Goal: Complete application form

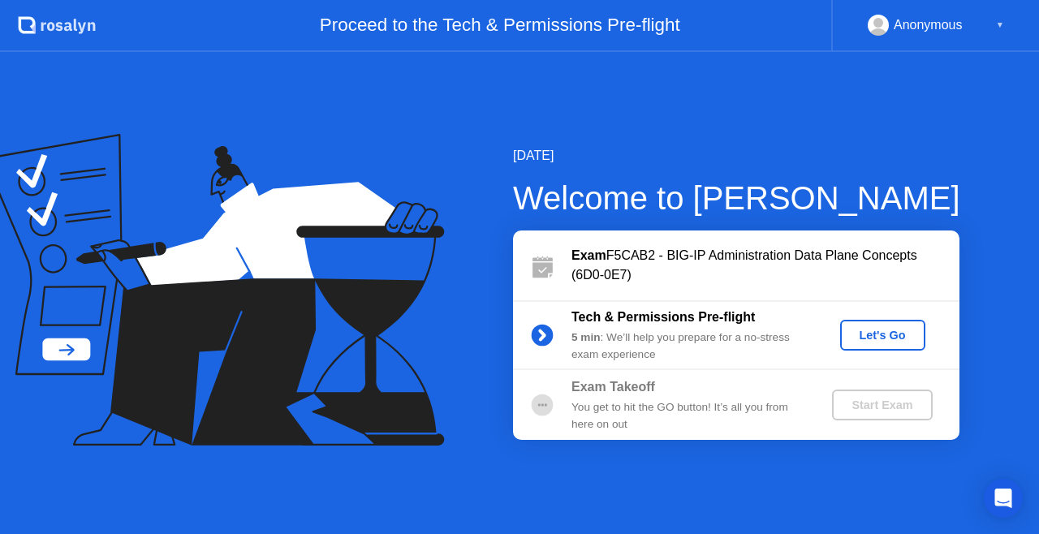
click at [877, 338] on div "Let's Go" at bounding box center [883, 335] width 72 height 13
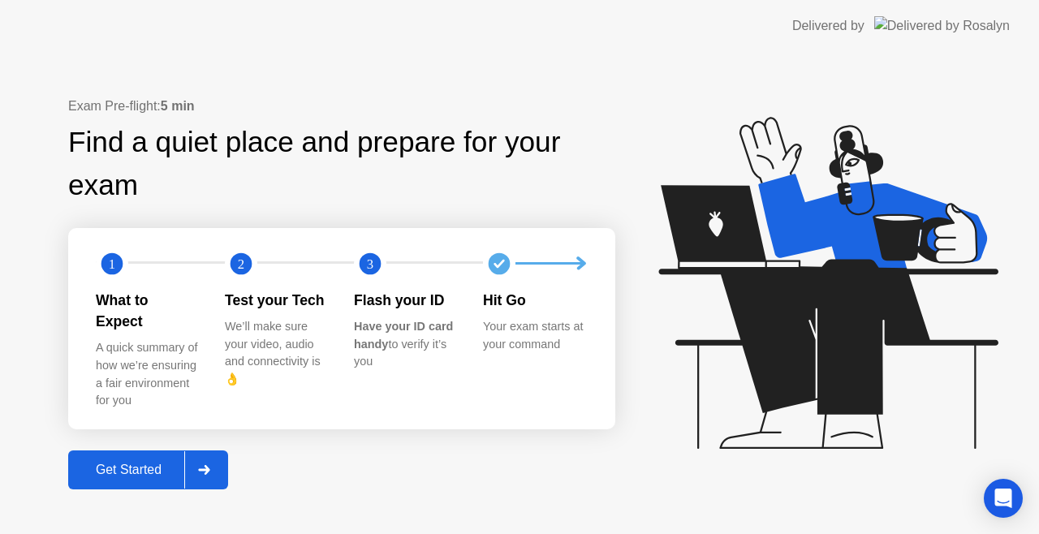
click at [143, 463] on div "Get Started" at bounding box center [128, 470] width 111 height 15
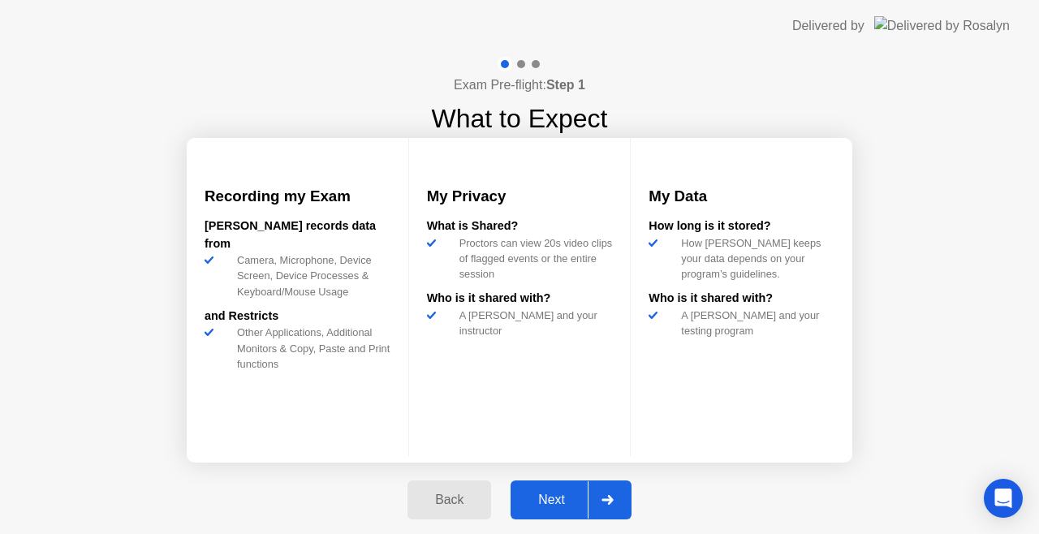
click at [548, 493] on div "Next" at bounding box center [552, 500] width 72 height 15
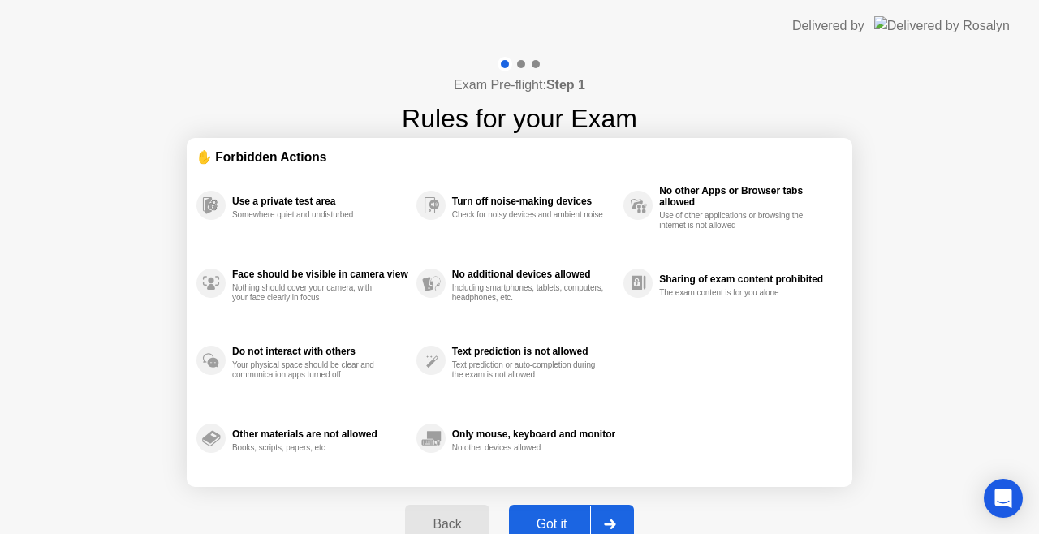
click at [568, 510] on button "Got it" at bounding box center [571, 524] width 125 height 39
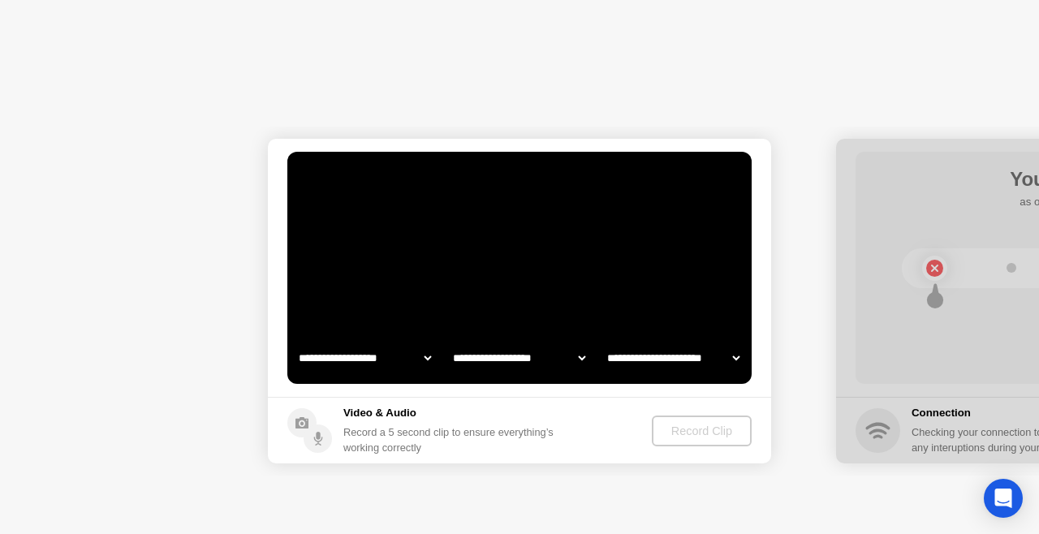
select select "**********"
select select "*******"
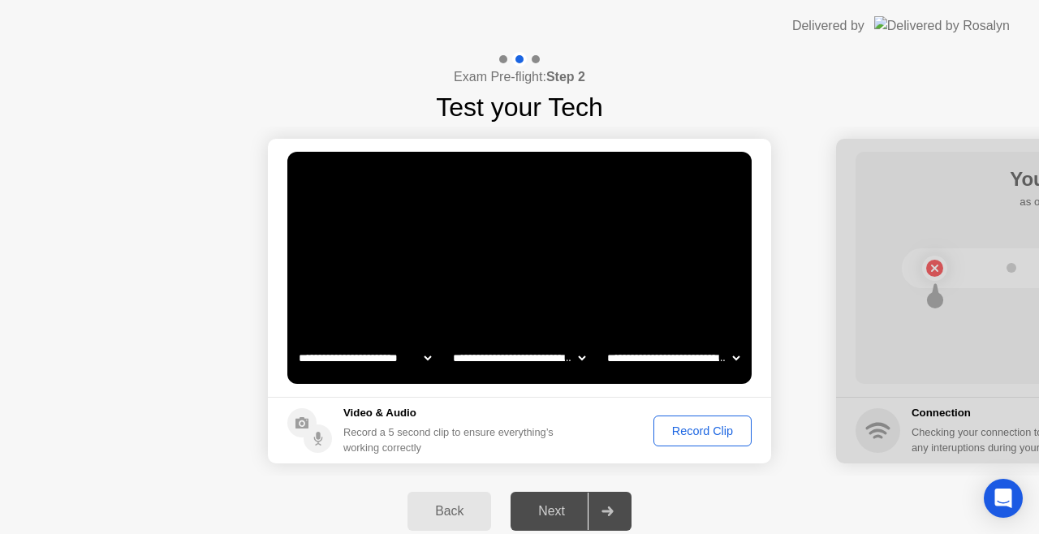
click at [714, 435] on div "Record Clip" at bounding box center [702, 431] width 87 height 13
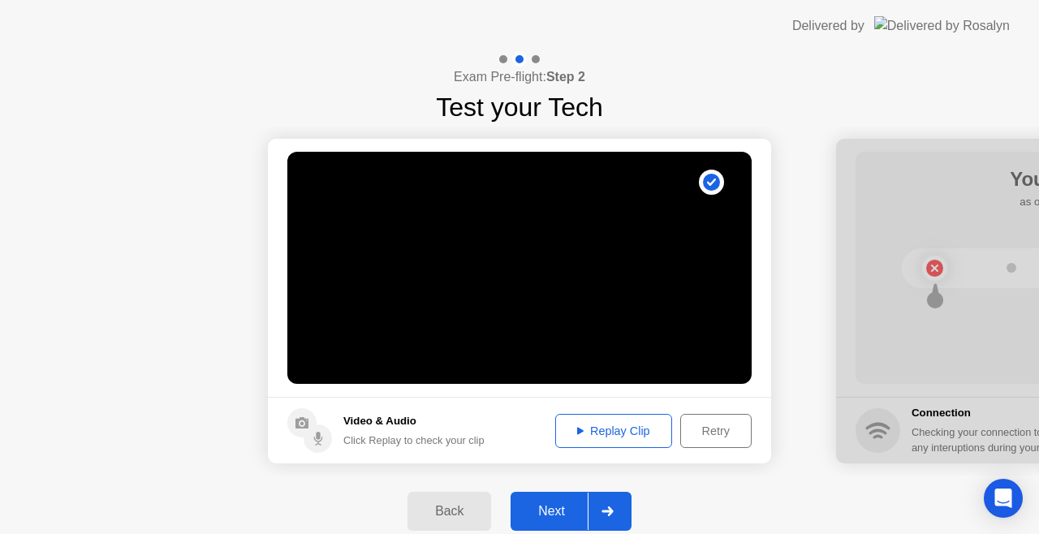
click at [714, 435] on div "Retry" at bounding box center [716, 431] width 60 height 13
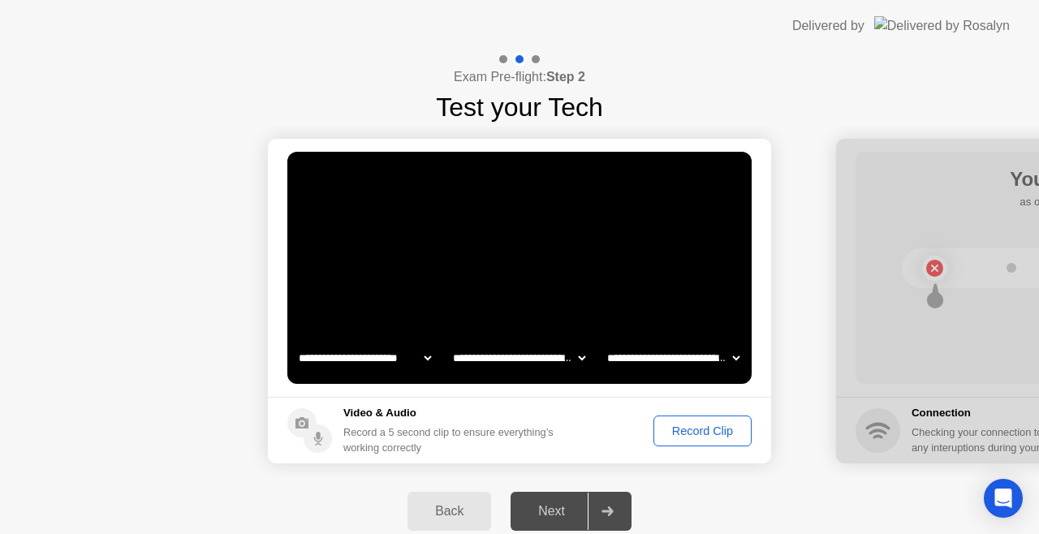
click at [695, 436] on div "Record Clip" at bounding box center [702, 431] width 87 height 13
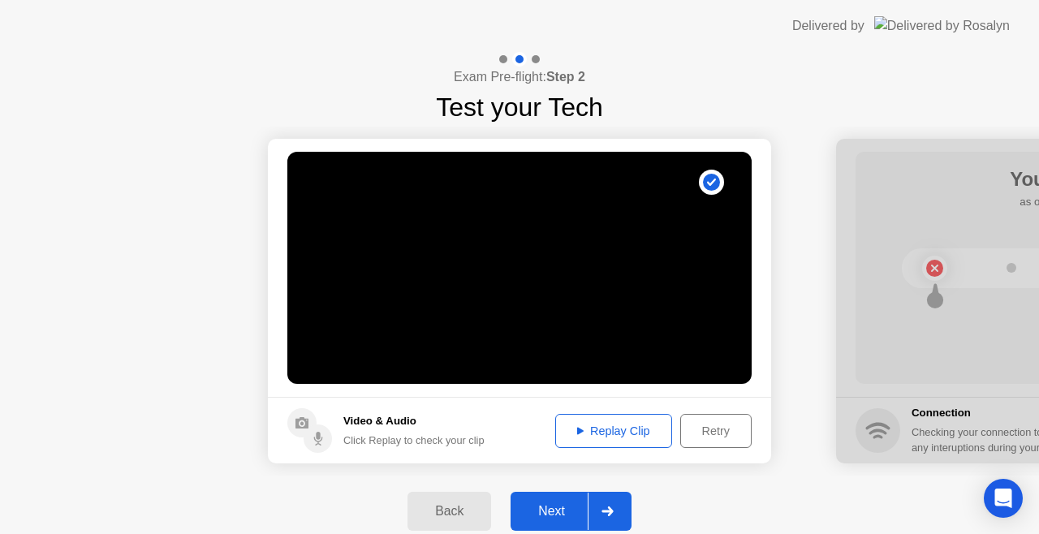
click at [609, 434] on div "Replay Clip" at bounding box center [614, 431] width 106 height 13
click at [615, 505] on div at bounding box center [607, 511] width 39 height 37
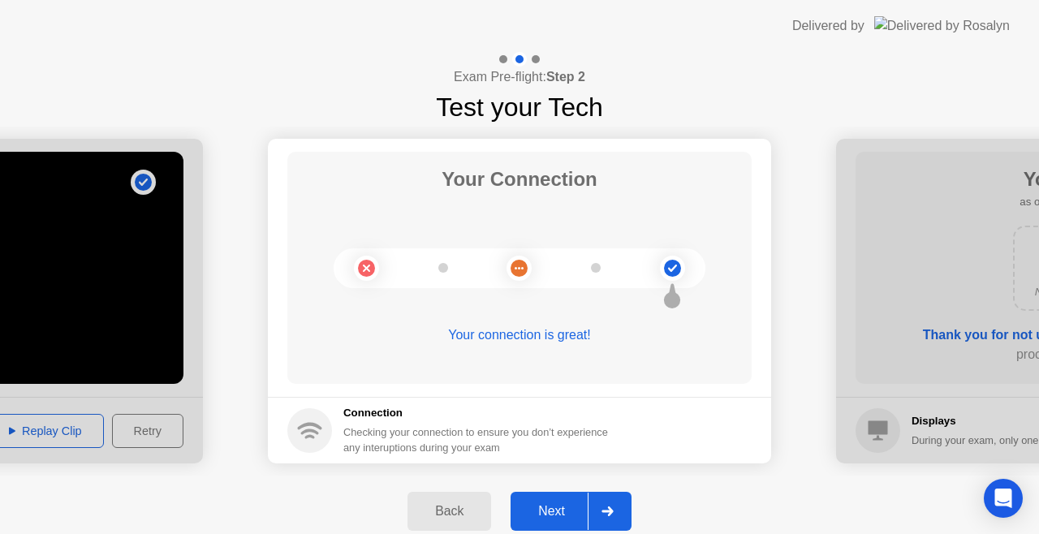
click at [578, 512] on div "Next" at bounding box center [552, 511] width 72 height 15
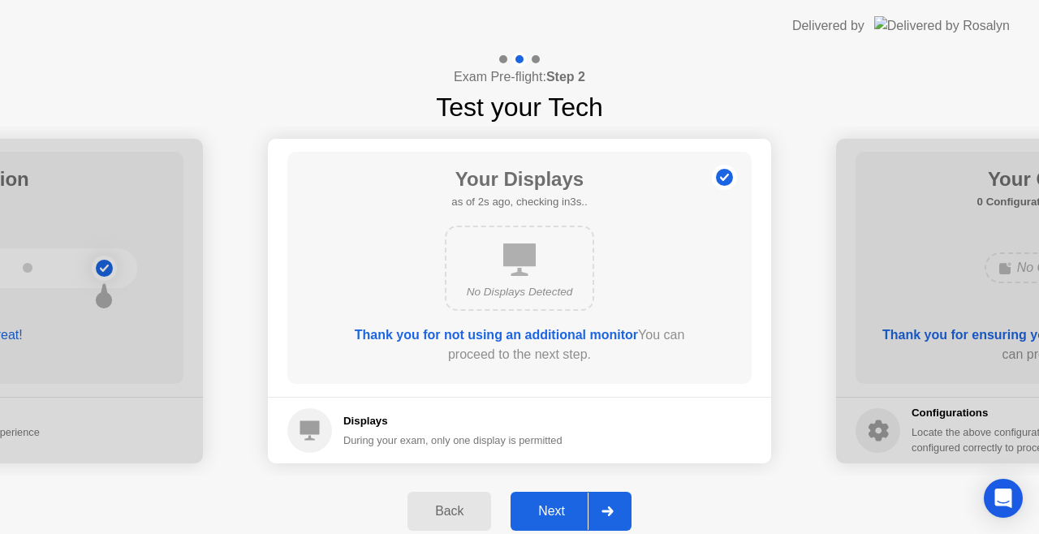
click at [584, 497] on button "Next" at bounding box center [571, 511] width 121 height 39
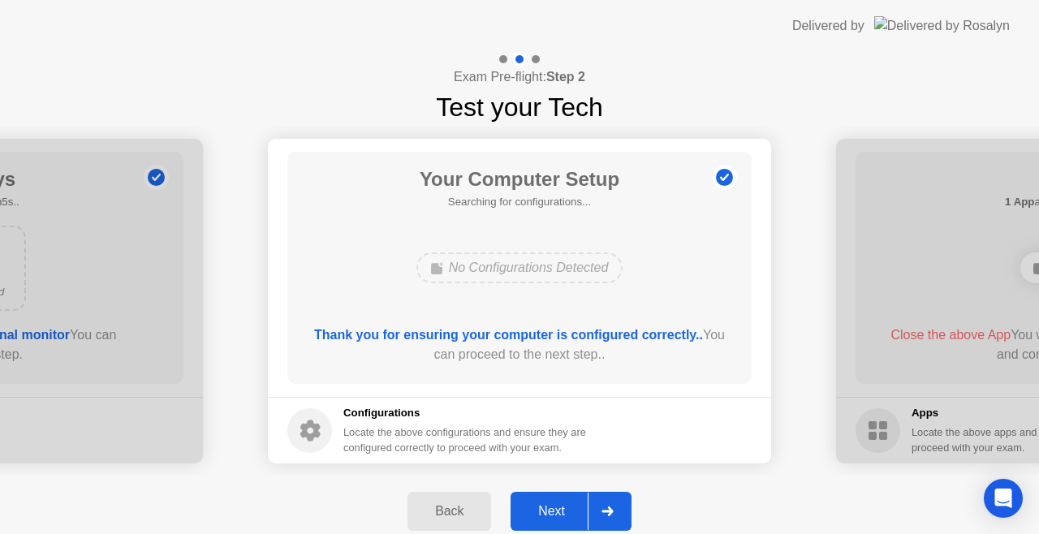
click at [584, 497] on button "Next" at bounding box center [571, 511] width 121 height 39
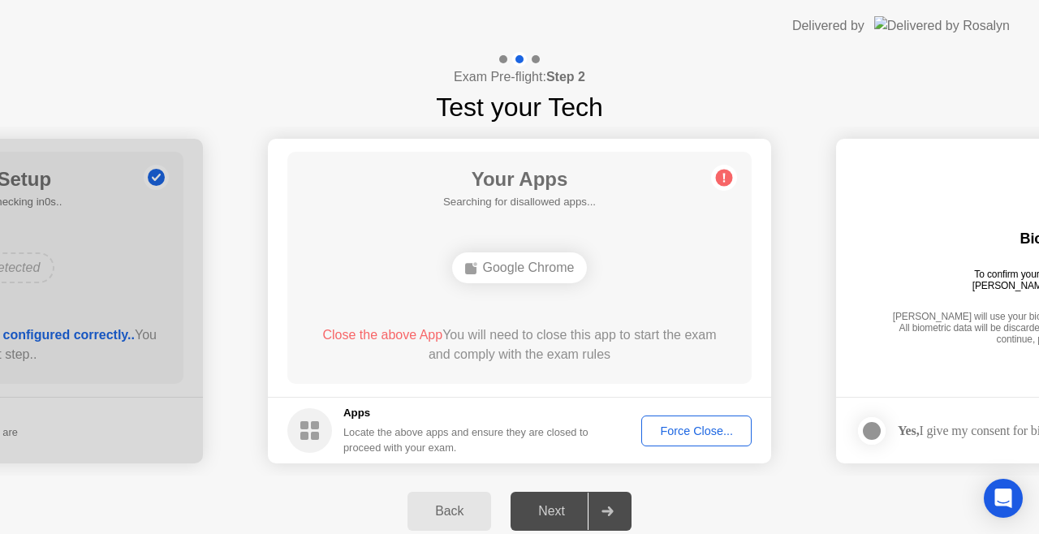
click at [572, 271] on div "Google Chrome" at bounding box center [520, 268] width 136 height 31
click at [460, 512] on div "Back" at bounding box center [449, 511] width 74 height 15
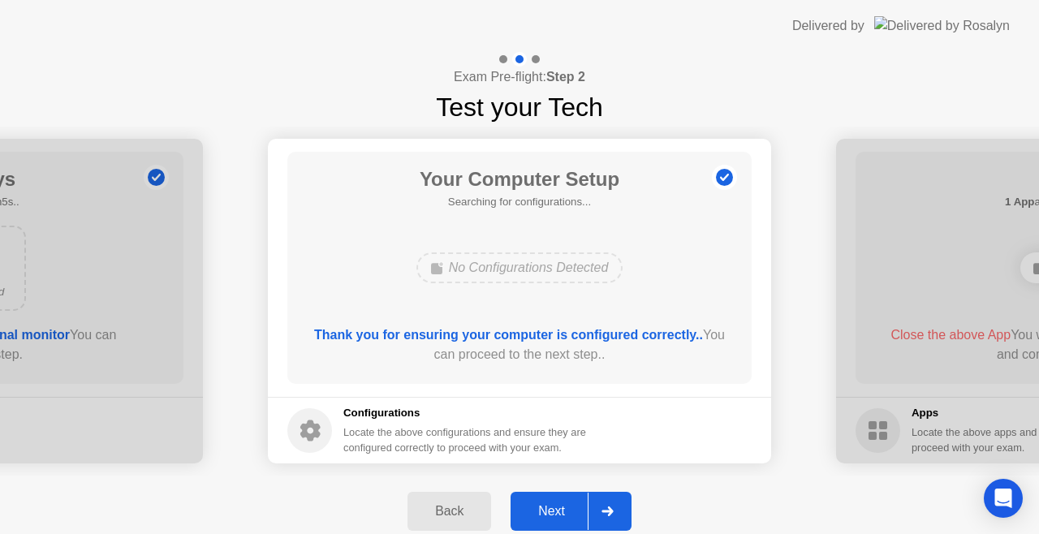
click at [583, 512] on div "Next" at bounding box center [552, 511] width 72 height 15
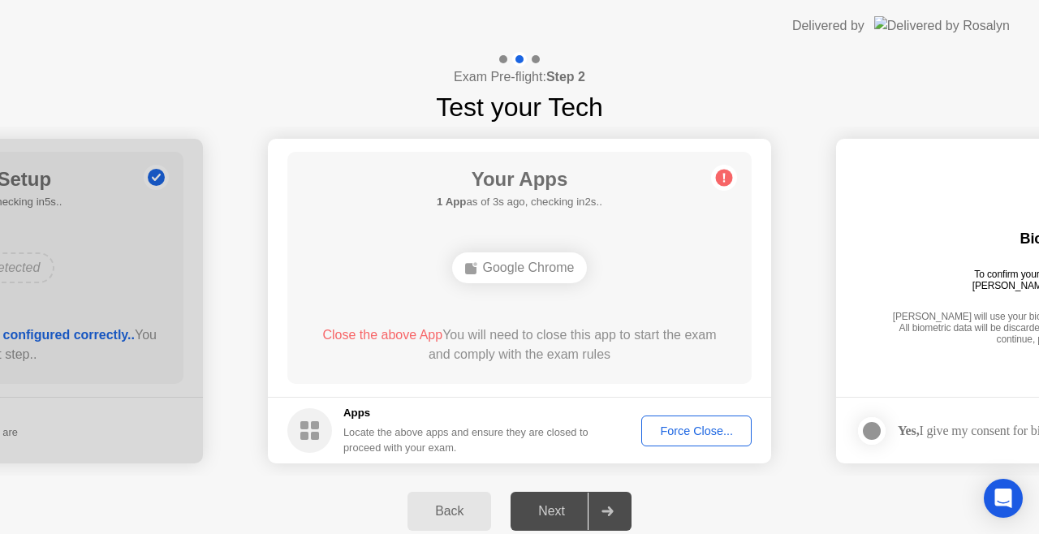
click at [491, 295] on div "Your Apps 1 App as of 3s ago, checking in2s.. Google Chrome Close the above App…" at bounding box center [519, 268] width 464 height 232
click at [619, 207] on div "Your Apps 1 App as of 2s ago, checking in3s.. Google Chrome Close the above App…" at bounding box center [519, 268] width 464 height 232
click at [693, 434] on div "Force Close..." at bounding box center [696, 431] width 99 height 13
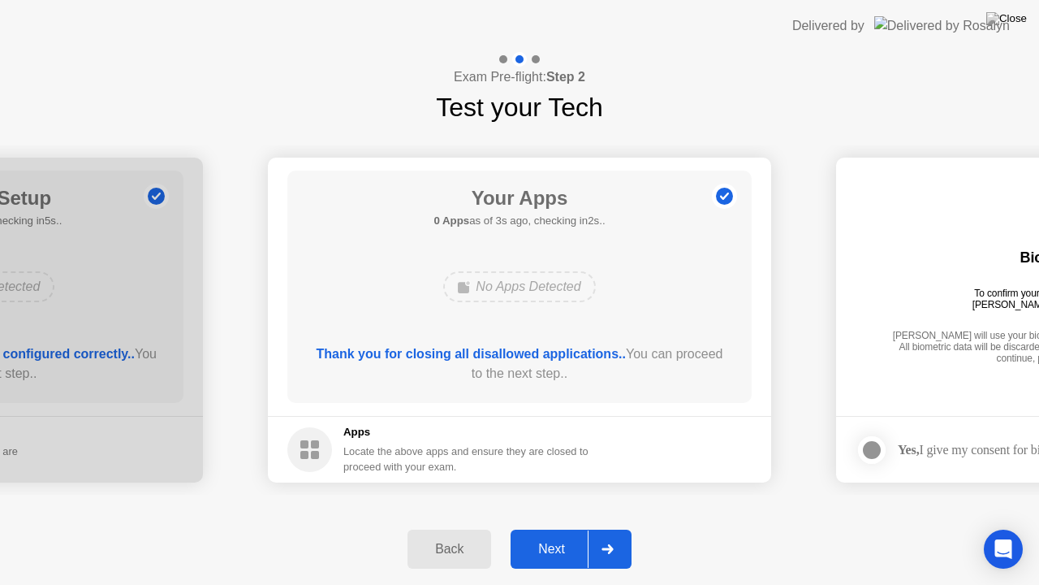
click at [550, 533] on div "Next" at bounding box center [552, 549] width 72 height 15
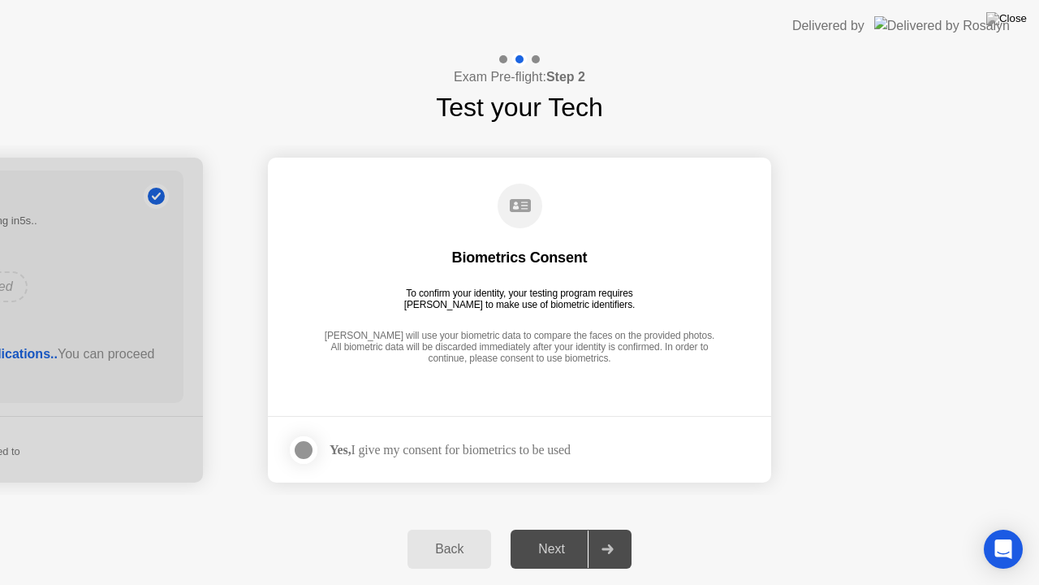
click at [294, 442] on div at bounding box center [303, 449] width 19 height 19
click at [545, 533] on div "Next" at bounding box center [552, 549] width 72 height 15
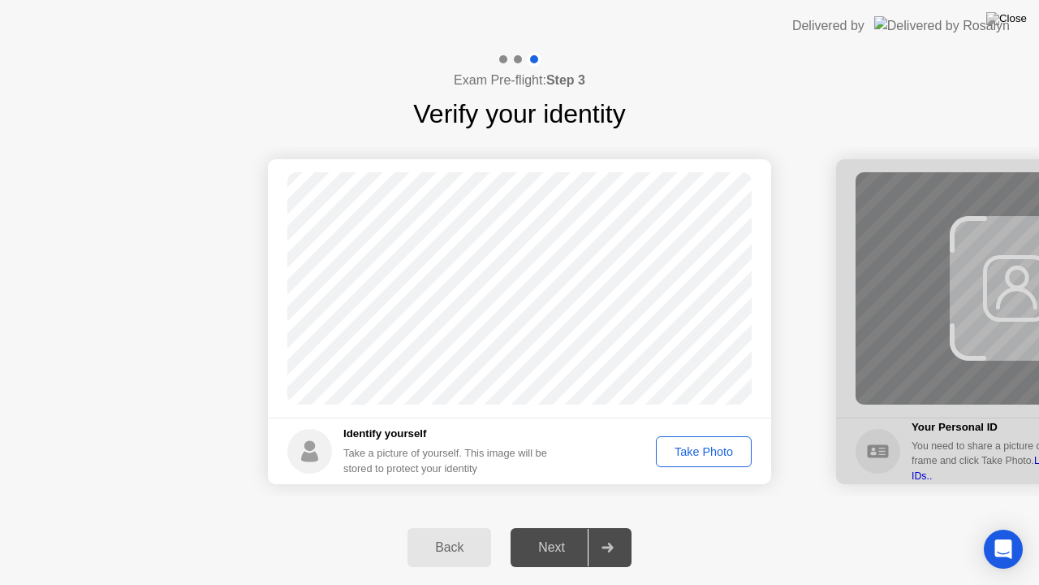
click at [722, 452] on div "Take Photo" at bounding box center [704, 451] width 84 height 13
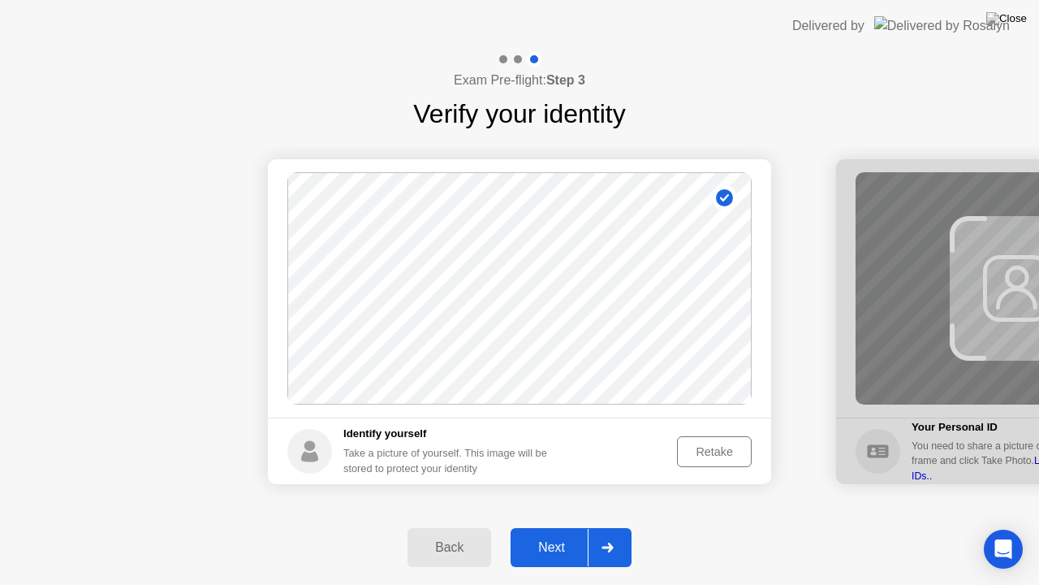
click at [563, 533] on div "Next" at bounding box center [552, 547] width 72 height 15
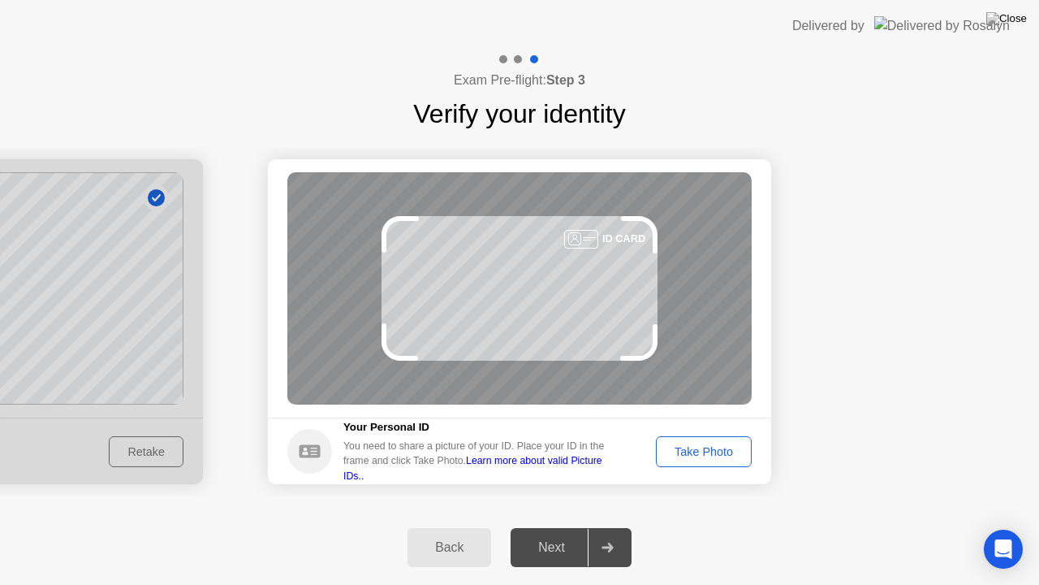
click at [681, 458] on div "Take Photo" at bounding box center [704, 451] width 84 height 13
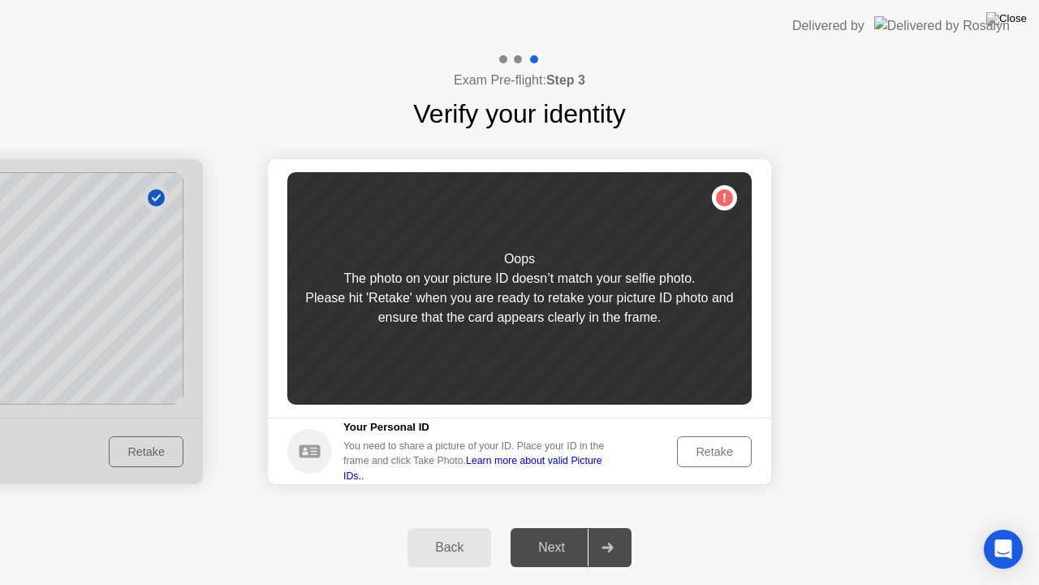
click at [681, 458] on button "Retake" at bounding box center [714, 451] width 75 height 31
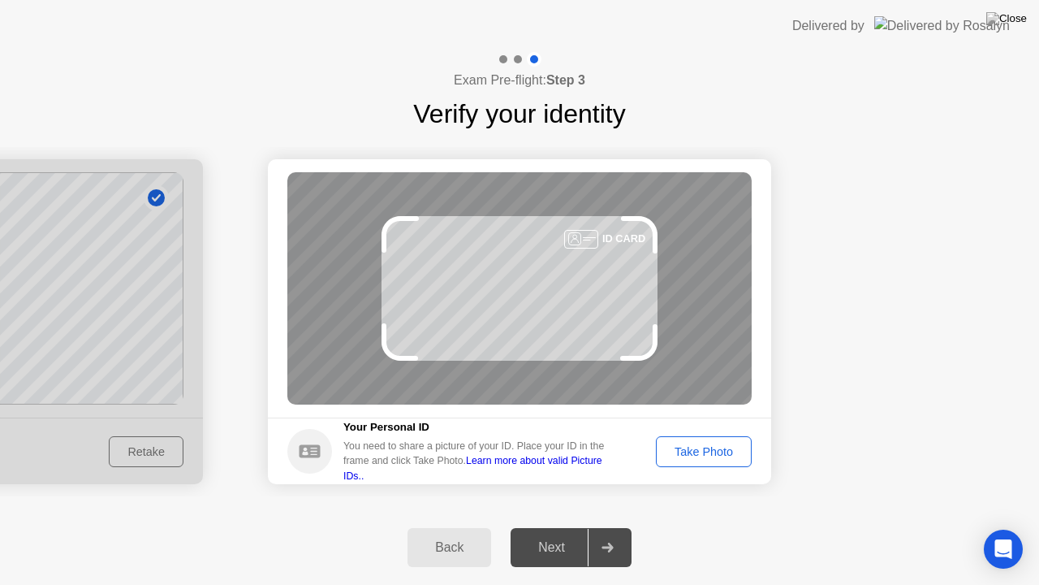
click at [681, 458] on div "Take Photo" at bounding box center [704, 451] width 84 height 13
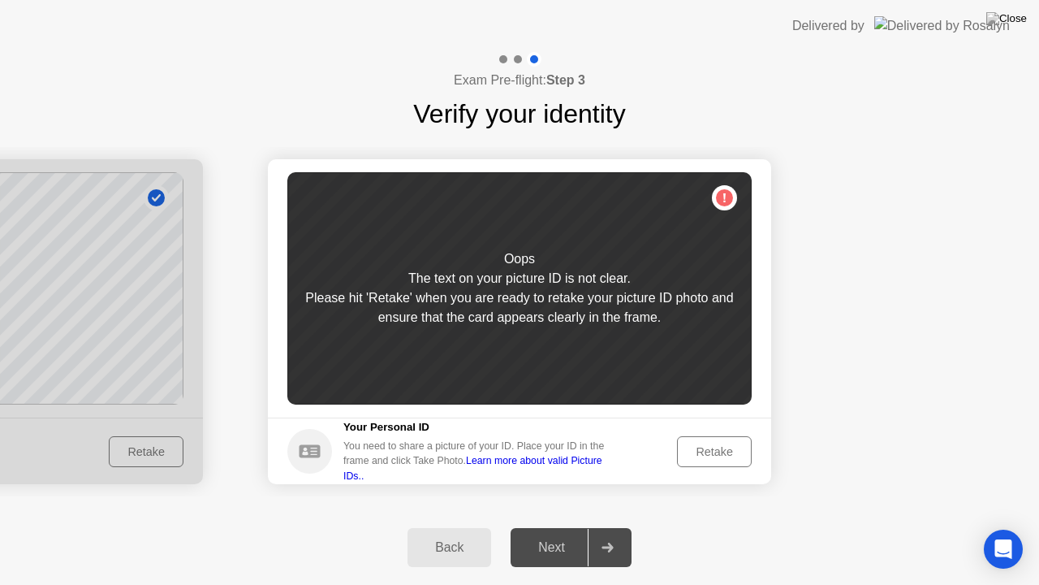
click at [681, 458] on button "Retake" at bounding box center [714, 451] width 75 height 31
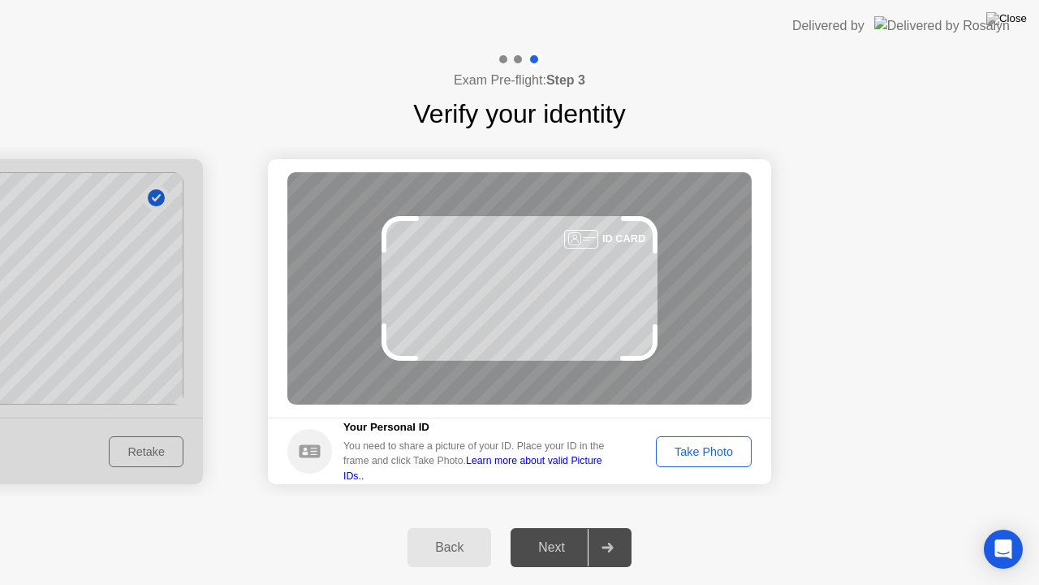
click at [681, 458] on div "Take Photo" at bounding box center [704, 451] width 84 height 13
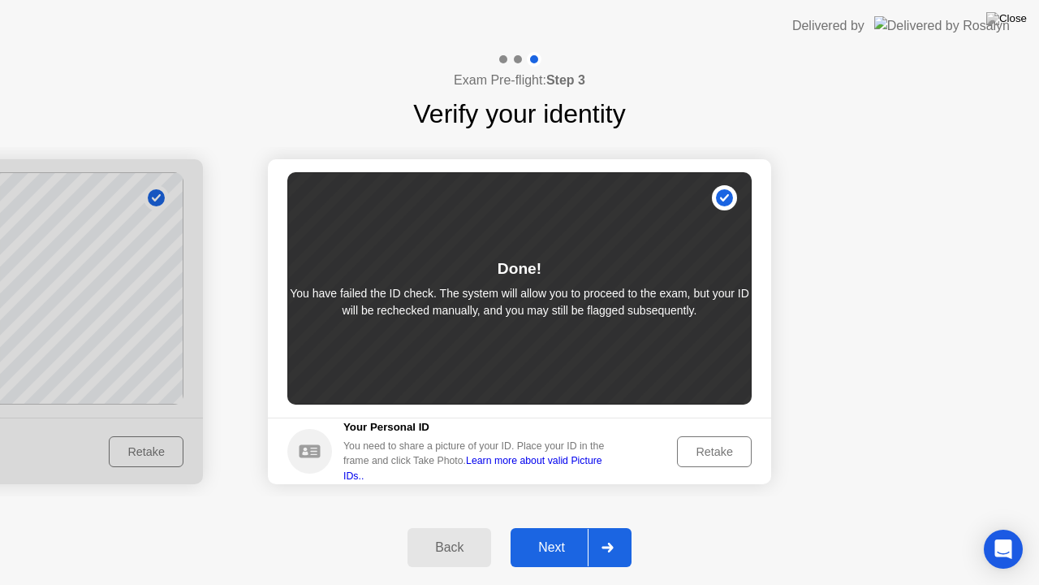
click at [460, 533] on div "Back" at bounding box center [449, 547] width 74 height 15
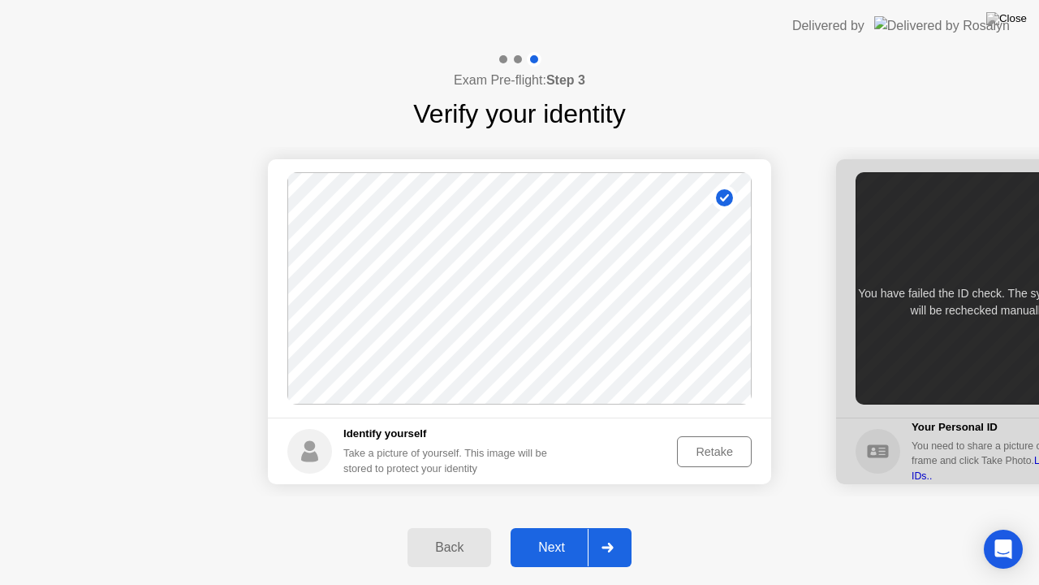
click at [695, 441] on button "Retake" at bounding box center [714, 451] width 75 height 31
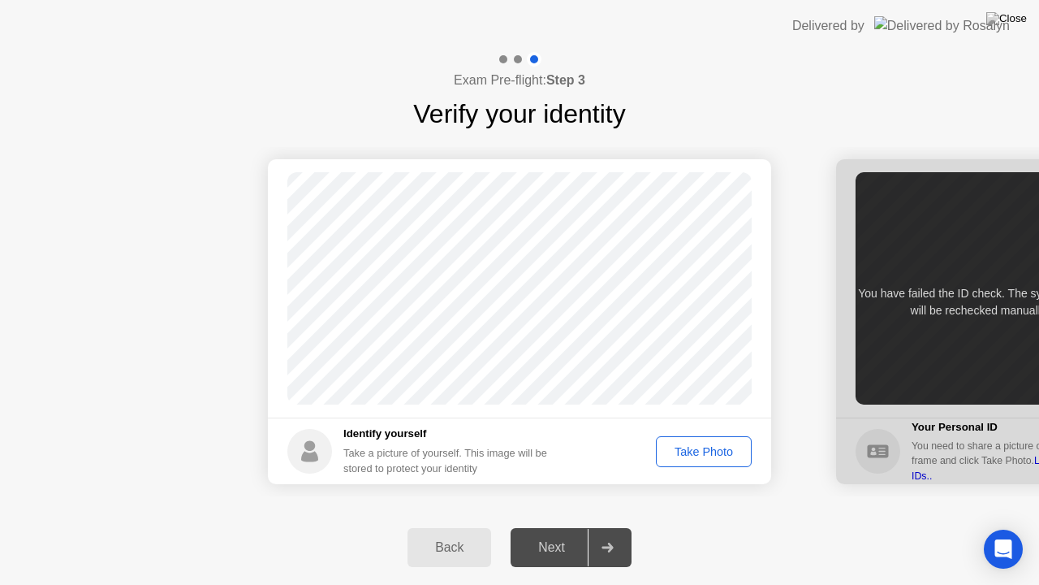
click at [701, 439] on button "Take Photo" at bounding box center [704, 451] width 96 height 31
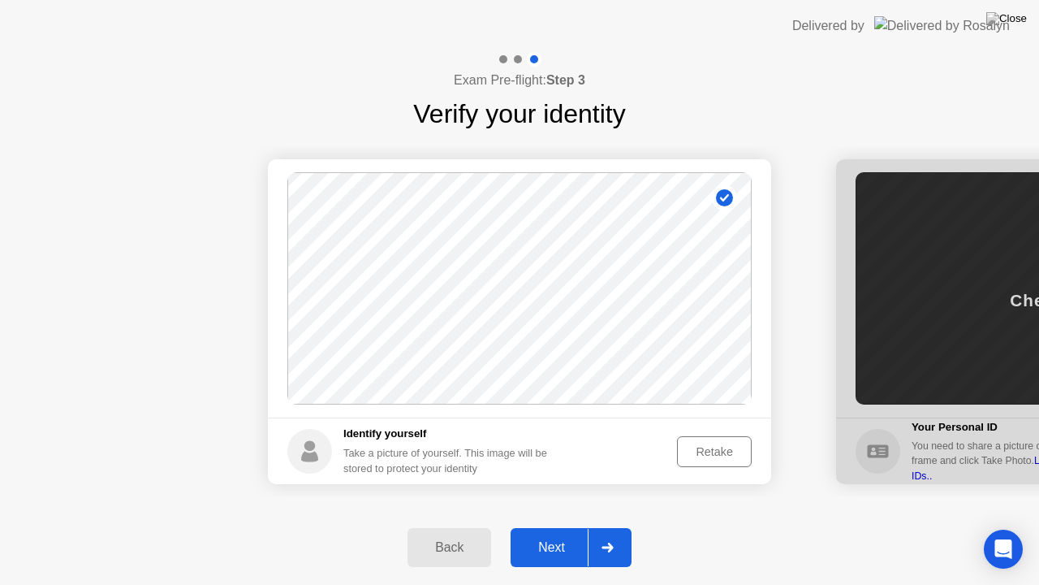
click at [572, 533] on div "Next" at bounding box center [552, 547] width 72 height 15
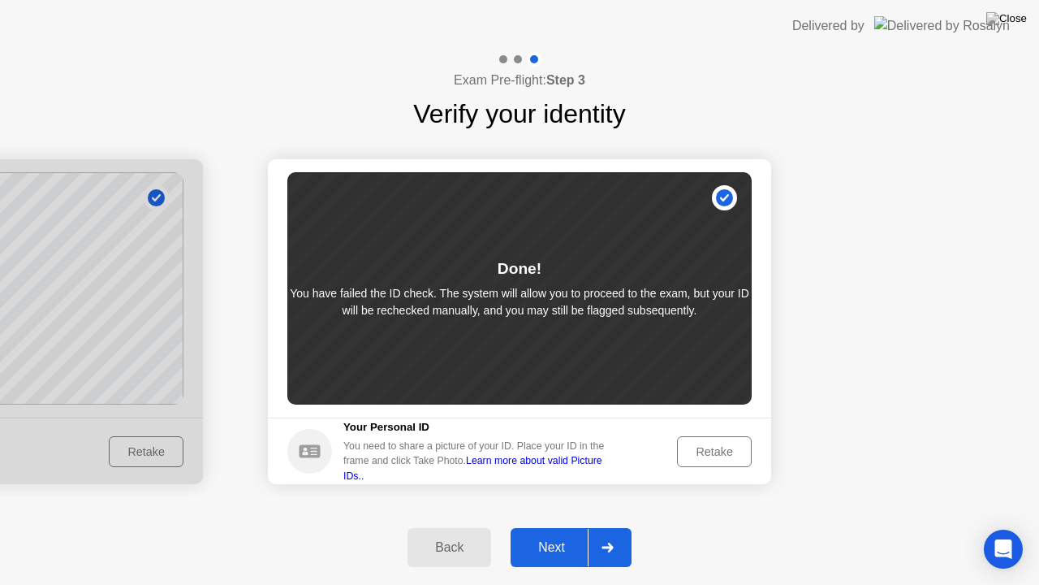
click at [718, 451] on div "Retake" at bounding box center [714, 451] width 63 height 13
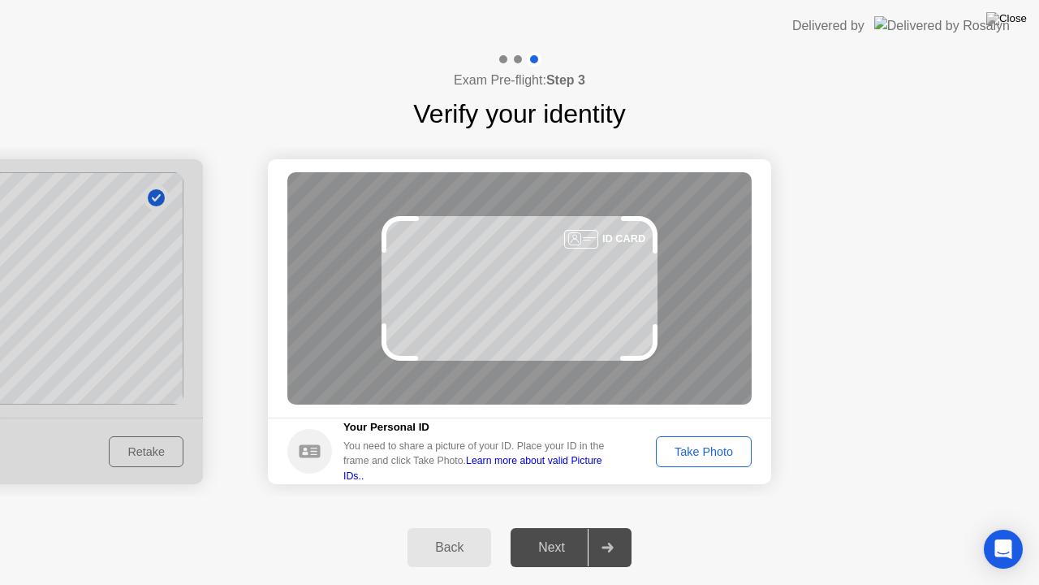
click at [718, 451] on div "Take Photo" at bounding box center [704, 451] width 84 height 13
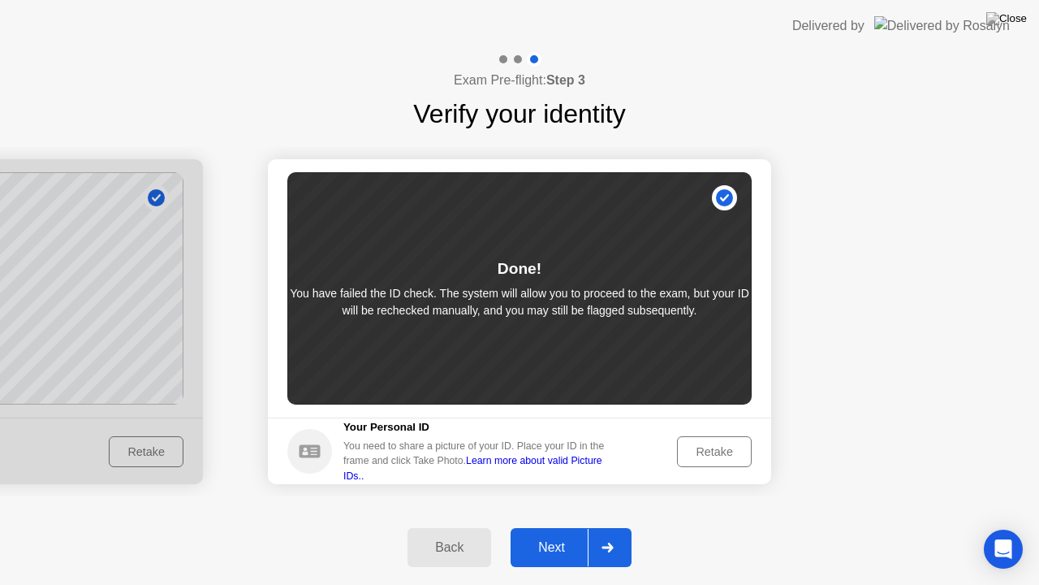
click at [718, 451] on div "Retake" at bounding box center [714, 451] width 63 height 13
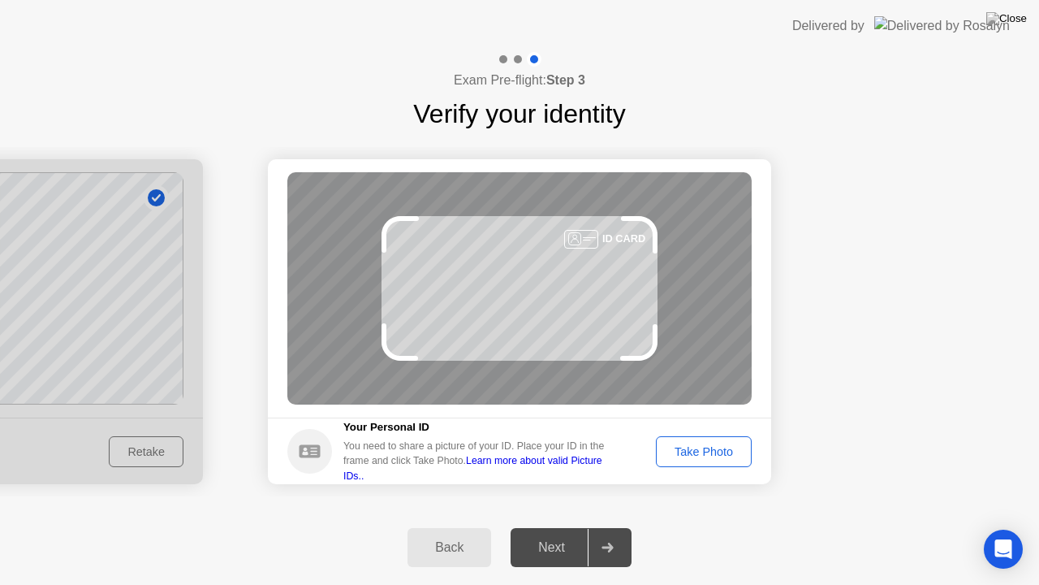
click at [718, 451] on div "Take Photo" at bounding box center [704, 451] width 84 height 13
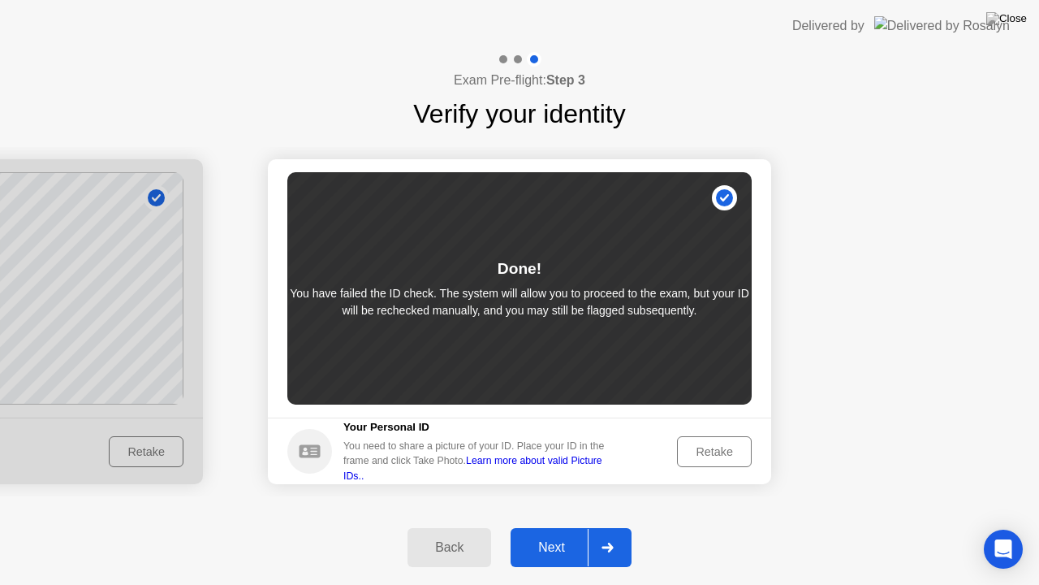
click at [718, 451] on div "Retake" at bounding box center [714, 451] width 63 height 13
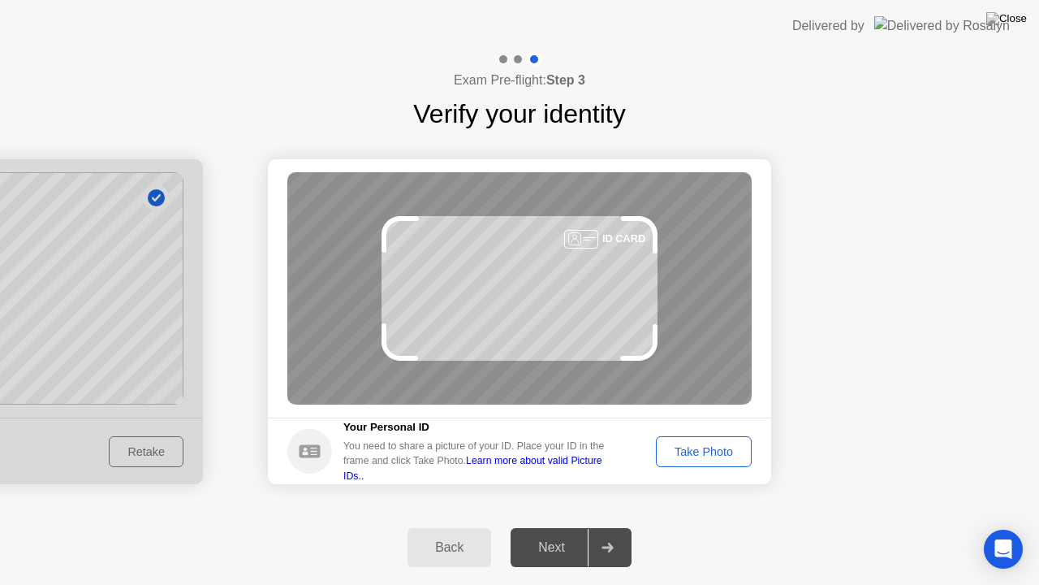
click at [713, 451] on div "Take Photo" at bounding box center [704, 451] width 84 height 13
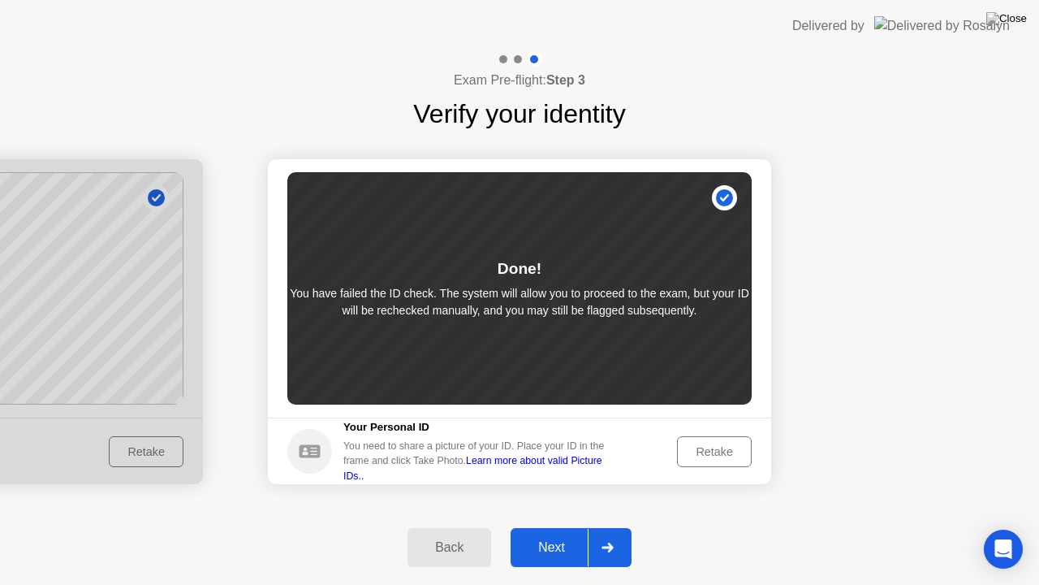
click at [713, 451] on div "Retake" at bounding box center [714, 451] width 63 height 13
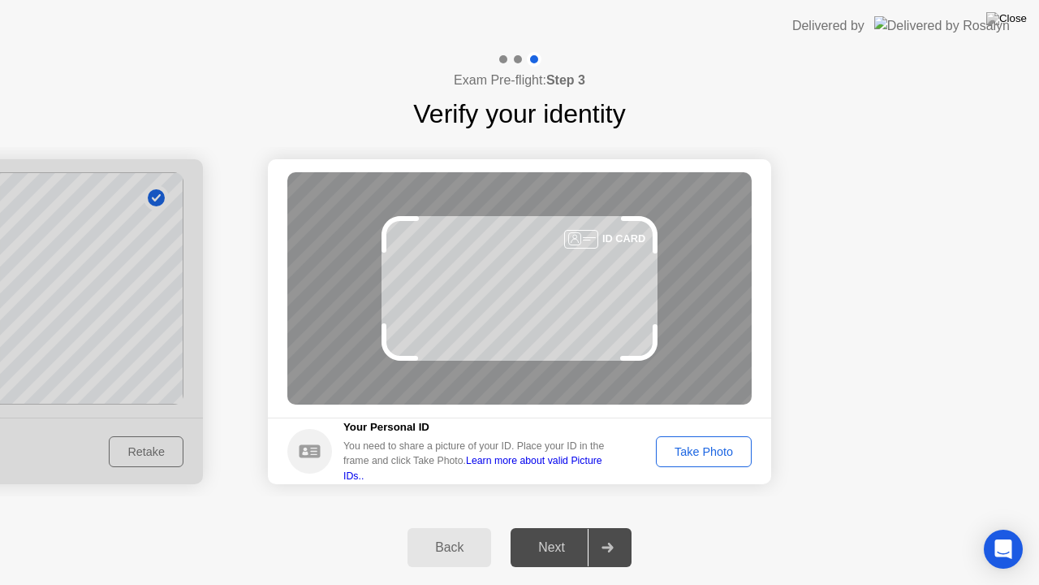
click at [719, 450] on div "Take Photo" at bounding box center [704, 451] width 84 height 13
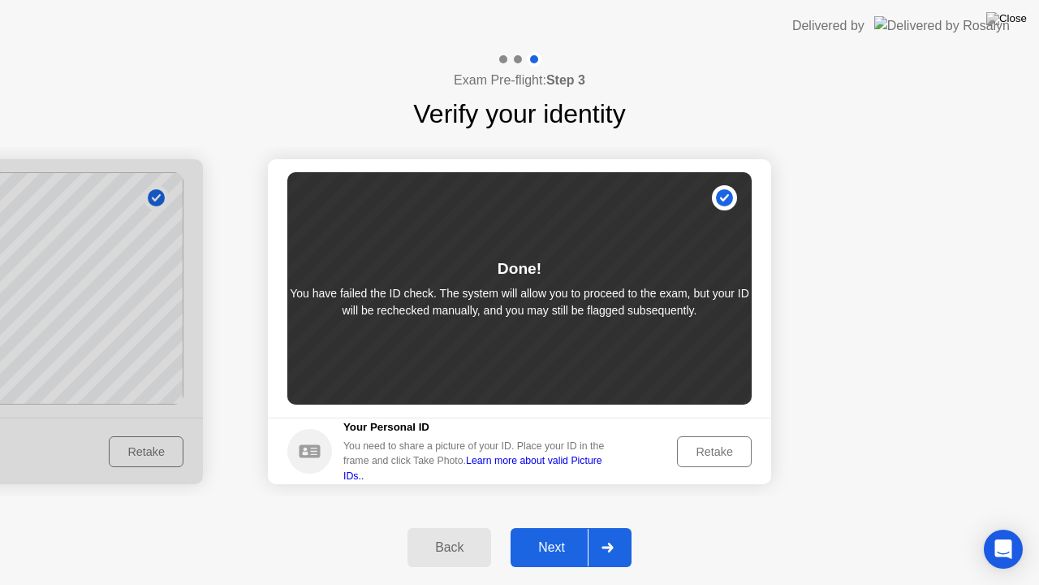
click at [719, 450] on div "Retake" at bounding box center [714, 451] width 63 height 13
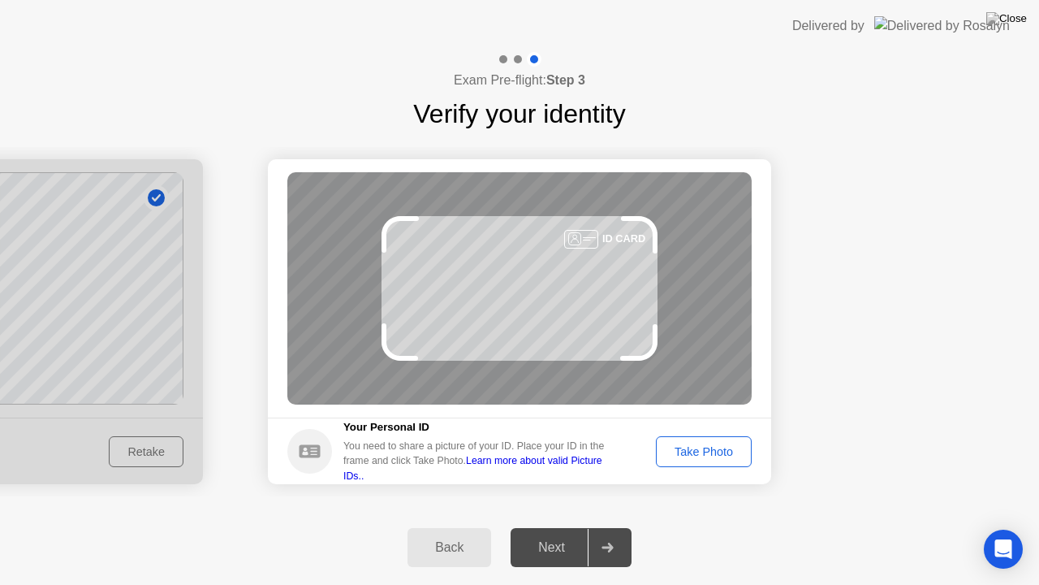
click at [719, 450] on div "Take Photo" at bounding box center [704, 451] width 84 height 13
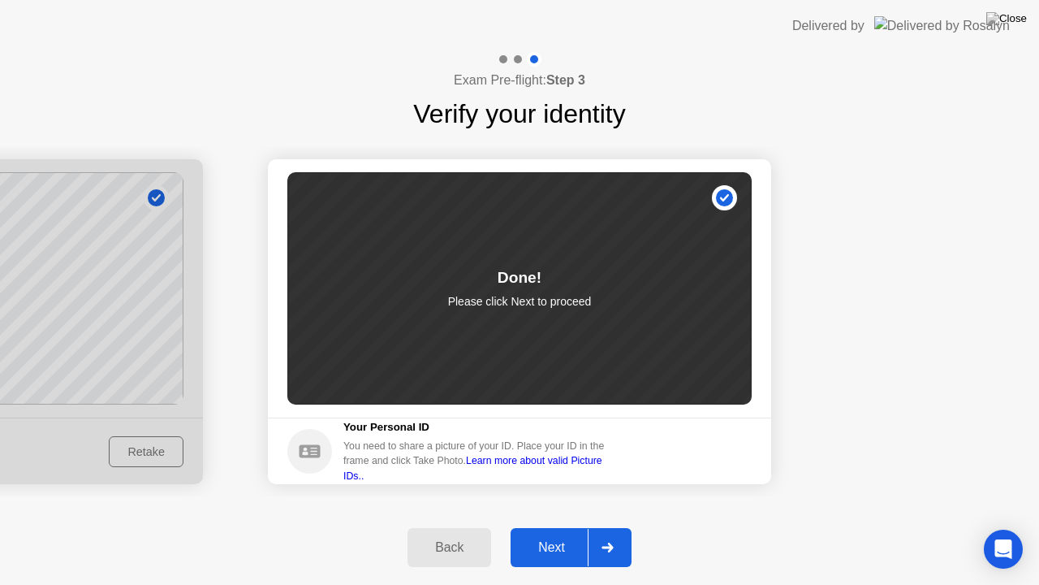
click at [563, 533] on div "Next" at bounding box center [552, 547] width 72 height 15
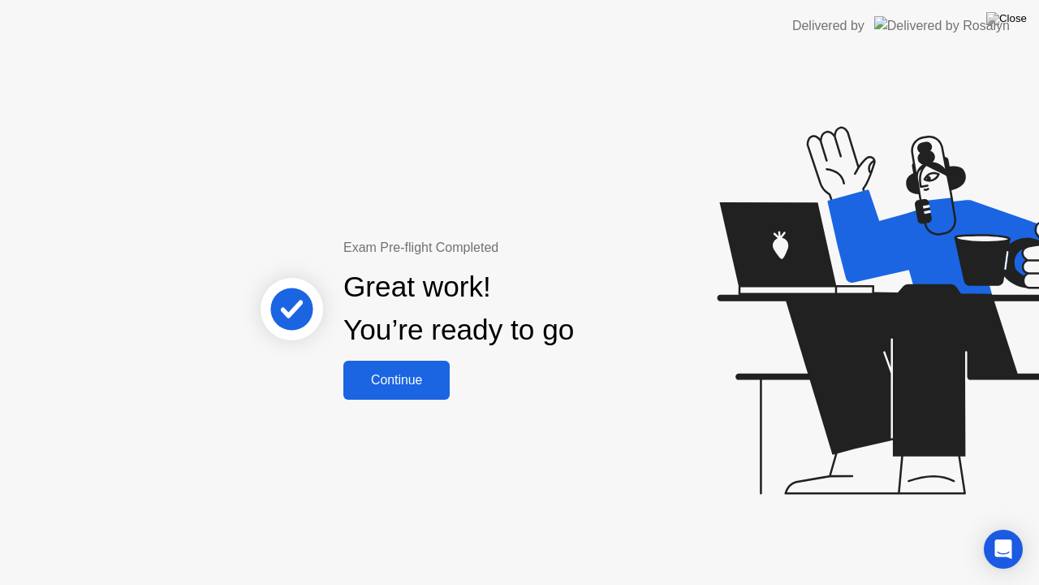
click at [364, 377] on div "Continue" at bounding box center [396, 380] width 97 height 15
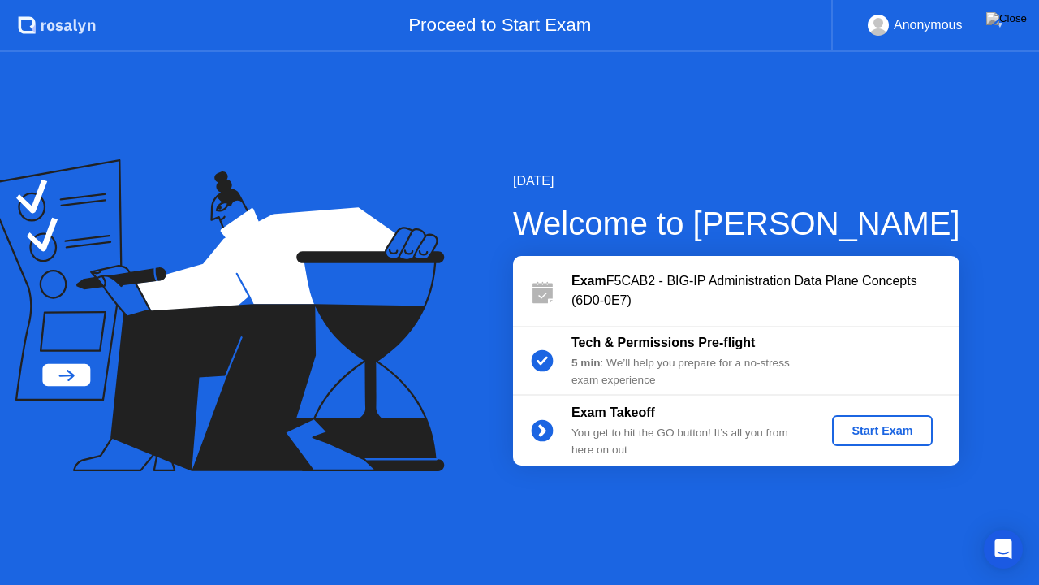
click at [857, 432] on div "Start Exam" at bounding box center [882, 430] width 87 height 13
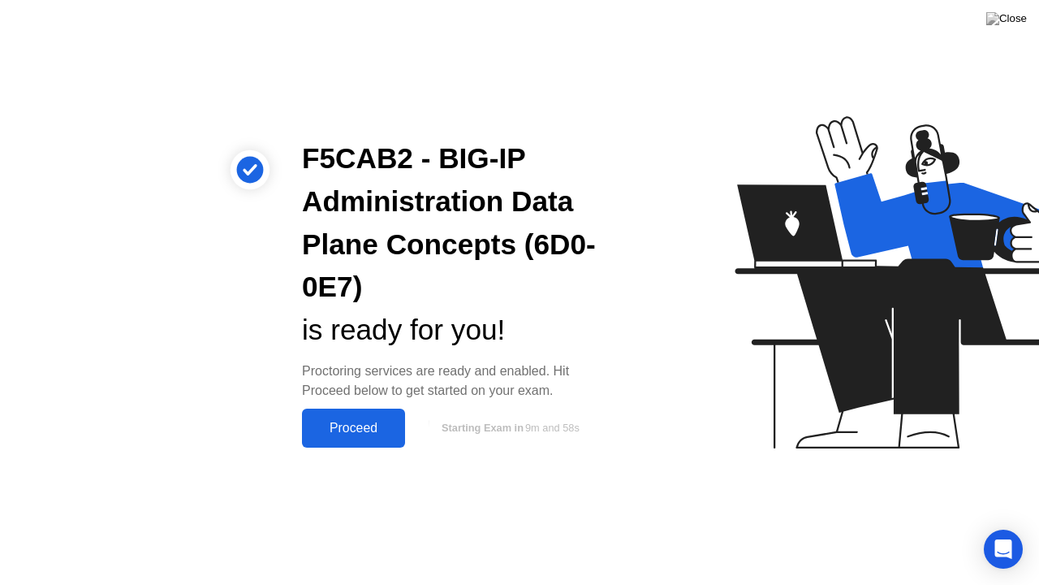
click at [343, 424] on div "Proceed" at bounding box center [353, 428] width 93 height 15
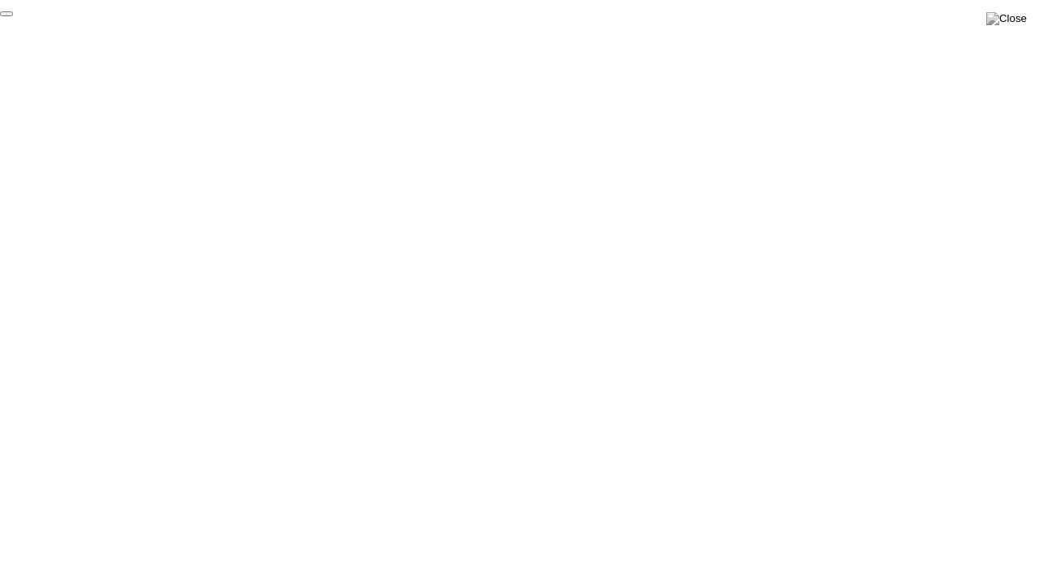
click div "End Proctoring Session"
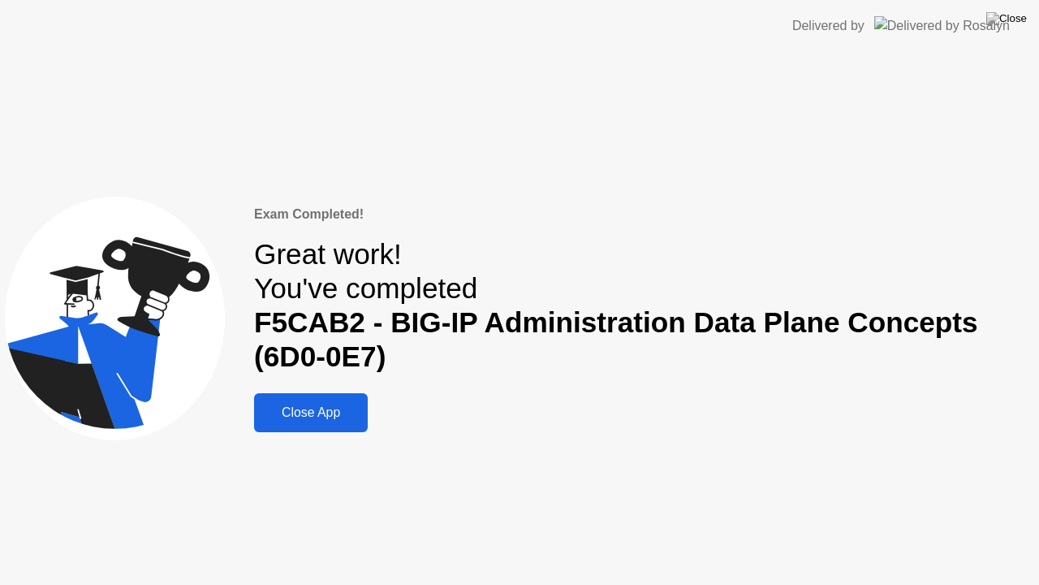
click at [348, 412] on div "Close App" at bounding box center [311, 412] width 104 height 15
